Goal: Task Accomplishment & Management: Use online tool/utility

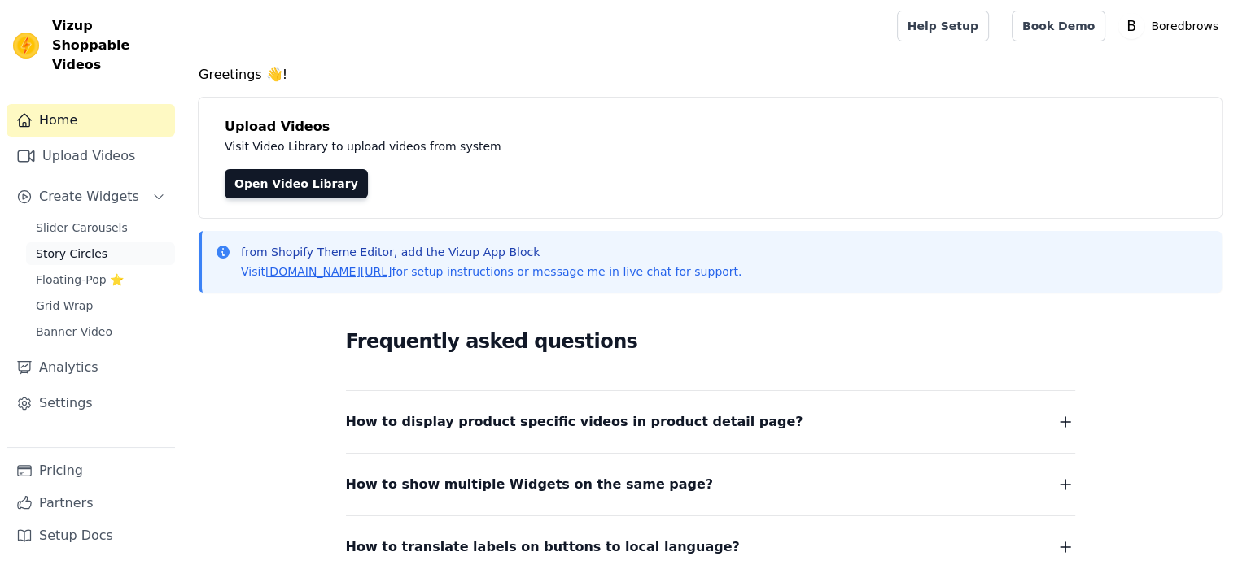
click at [78, 246] on span "Story Circles" at bounding box center [72, 254] width 72 height 16
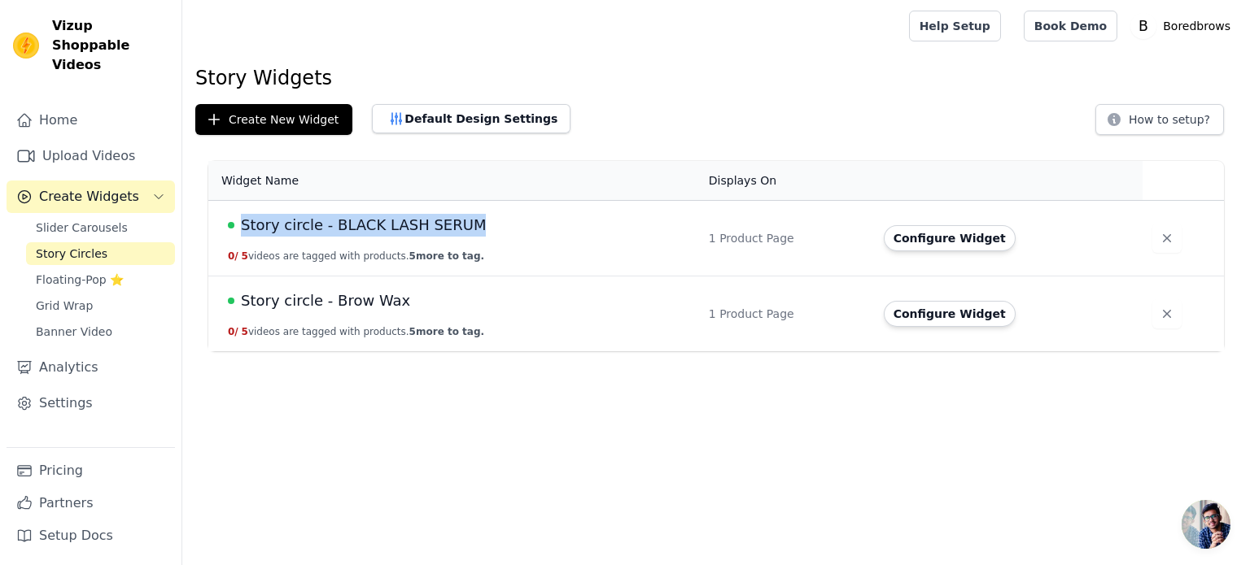
drag, startPoint x: 436, startPoint y: 226, endPoint x: 241, endPoint y: 230, distance: 195.3
click at [241, 230] on div "Story circle - BLACK LASH SERUM" at bounding box center [458, 225] width 461 height 23
copy span "Story circle - BLACK LASH SERUM"
click at [528, 245] on td "Story circle - BLACK LASH SERUM 0 / 5 videos are tagged with products. 5 more t…" at bounding box center [453, 239] width 491 height 76
click at [944, 243] on button "Configure Widget" at bounding box center [950, 238] width 132 height 26
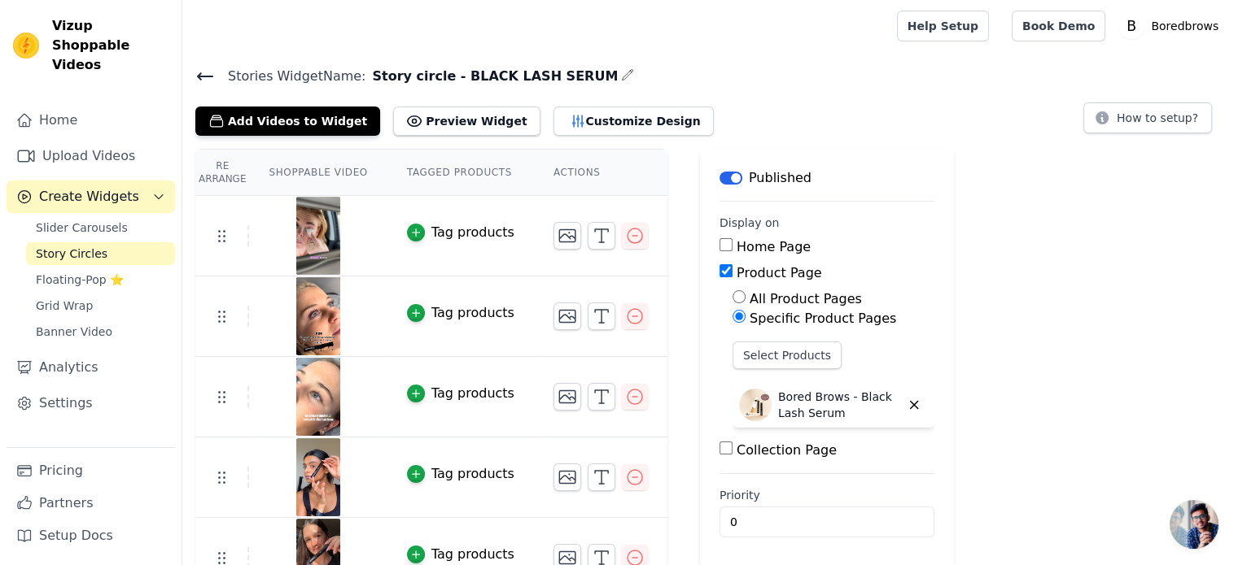
scroll to position [31, 0]
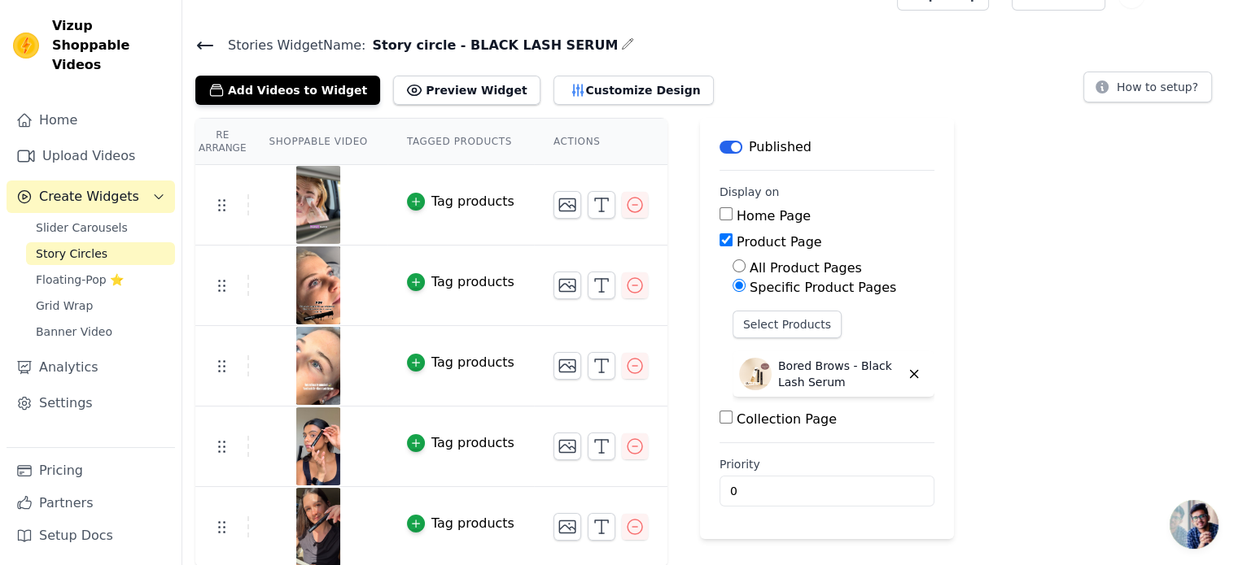
click at [732, 269] on input "All Product Pages" at bounding box center [738, 266] width 13 height 13
radio input "true"
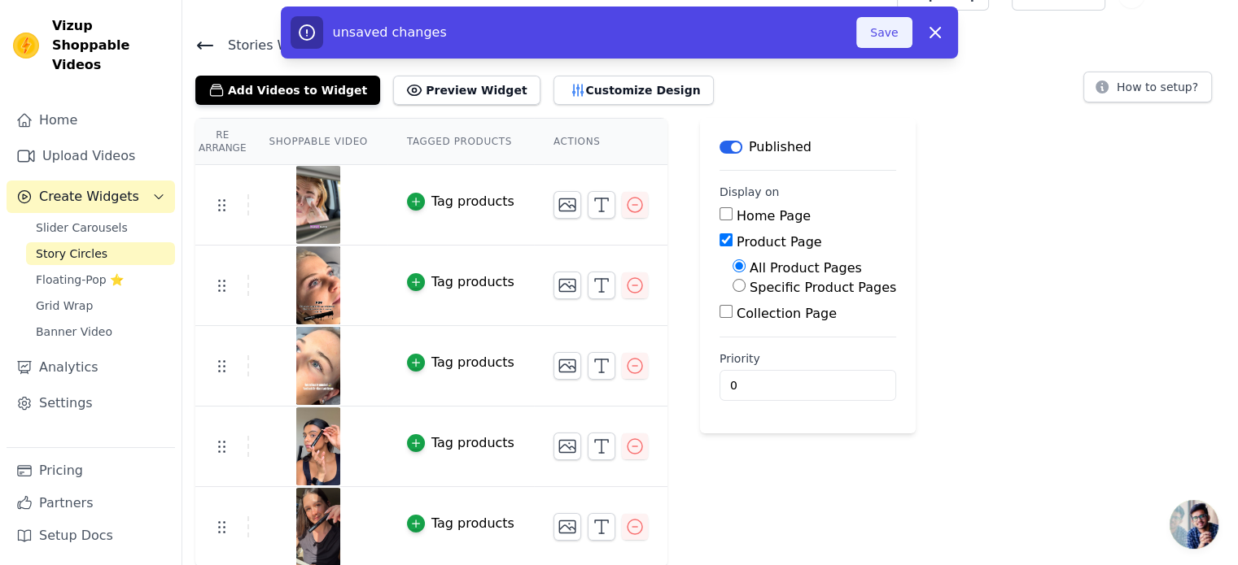
click at [880, 22] on button "Save" at bounding box center [883, 32] width 55 height 31
